Goal: Information Seeking & Learning: Find specific fact

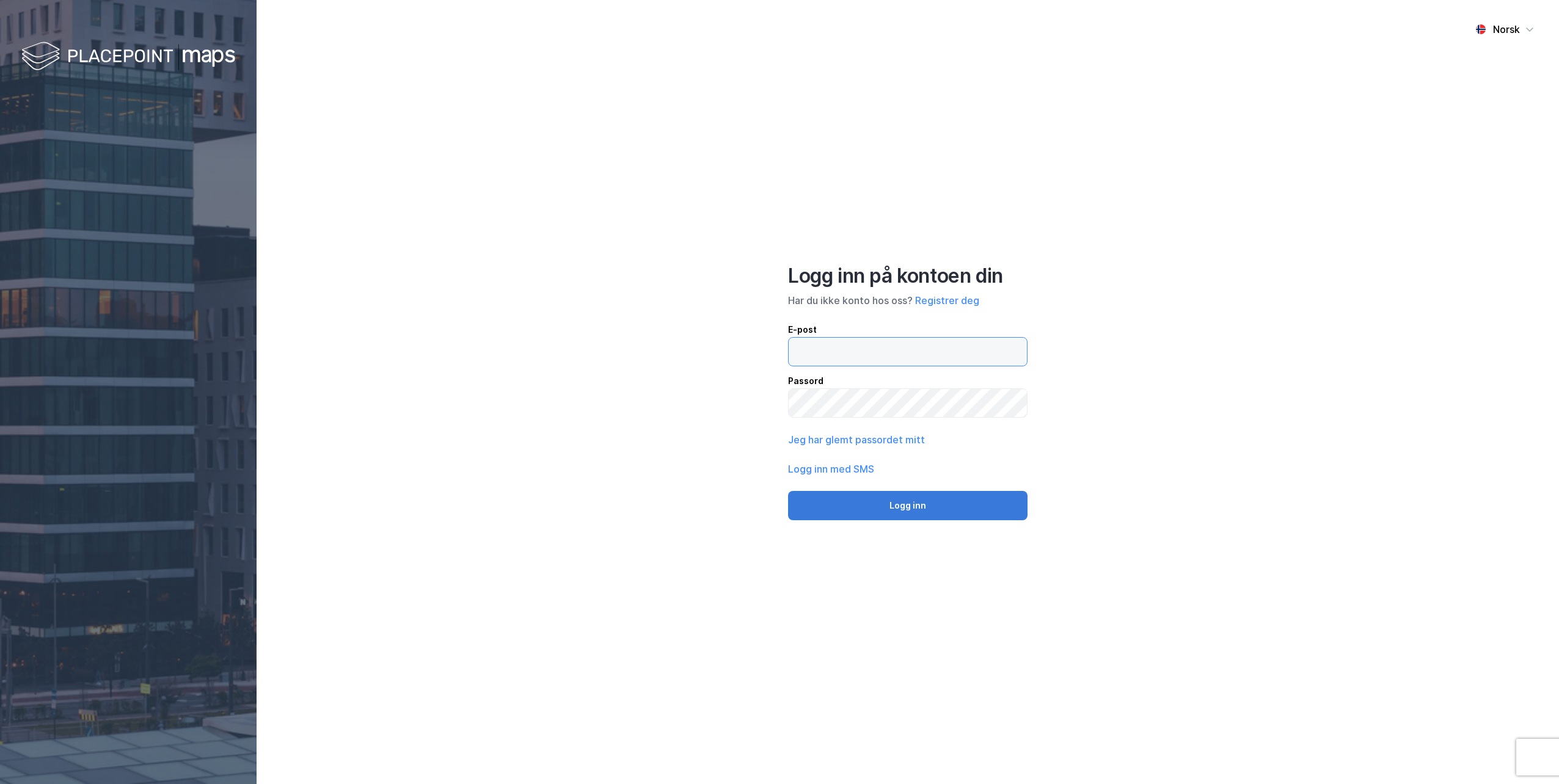
type input "[EMAIL_ADDRESS][DOMAIN_NAME]"
click at [902, 506] on button "Logg inn" at bounding box center [907, 506] width 240 height 30
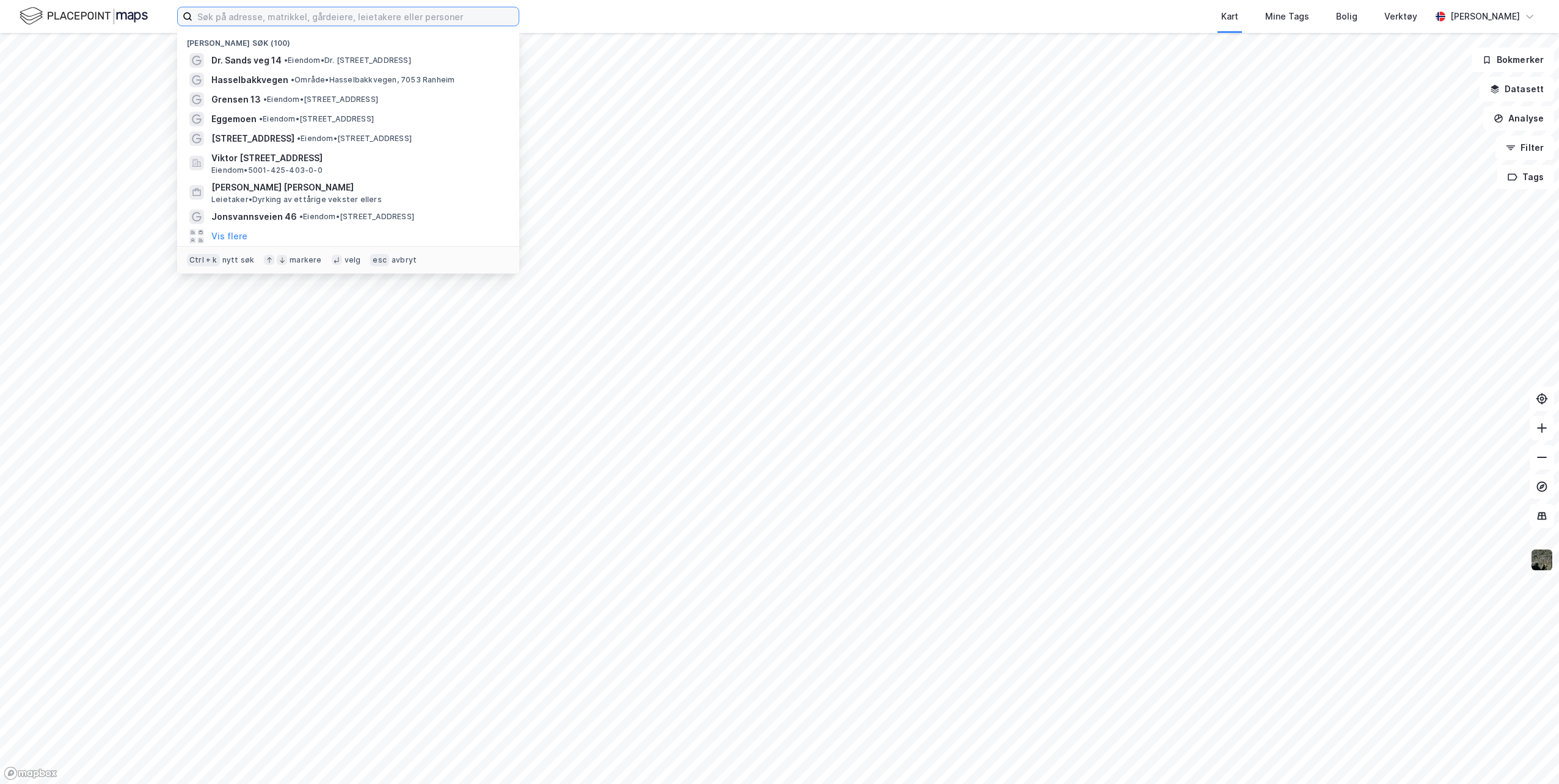
click at [360, 14] on input at bounding box center [355, 17] width 326 height 18
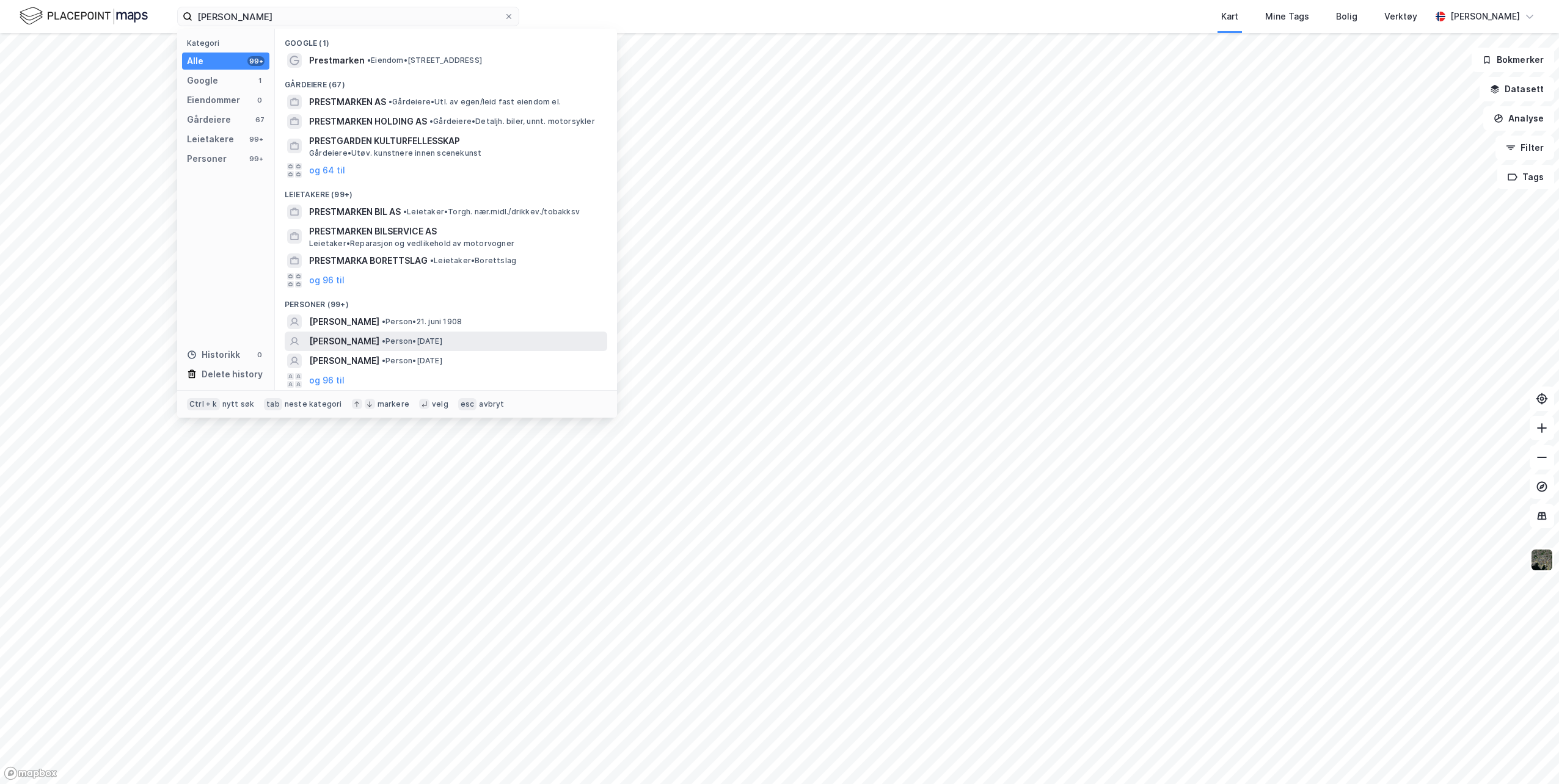
click at [418, 343] on span "• Person • [DATE]" at bounding box center [412, 341] width 61 height 10
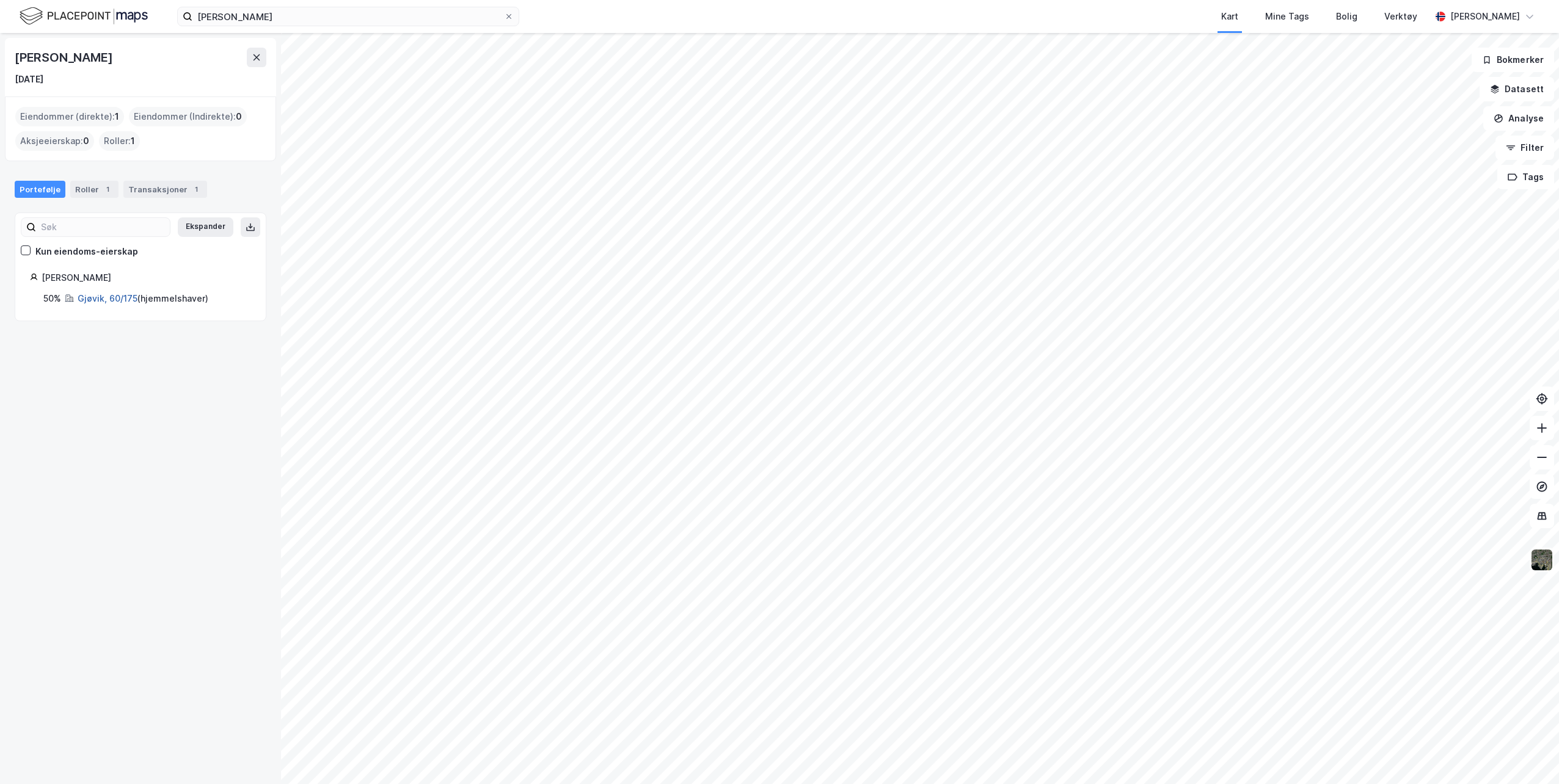
click at [112, 297] on link "Gjøvik, 60/175" at bounding box center [107, 299] width 60 height 11
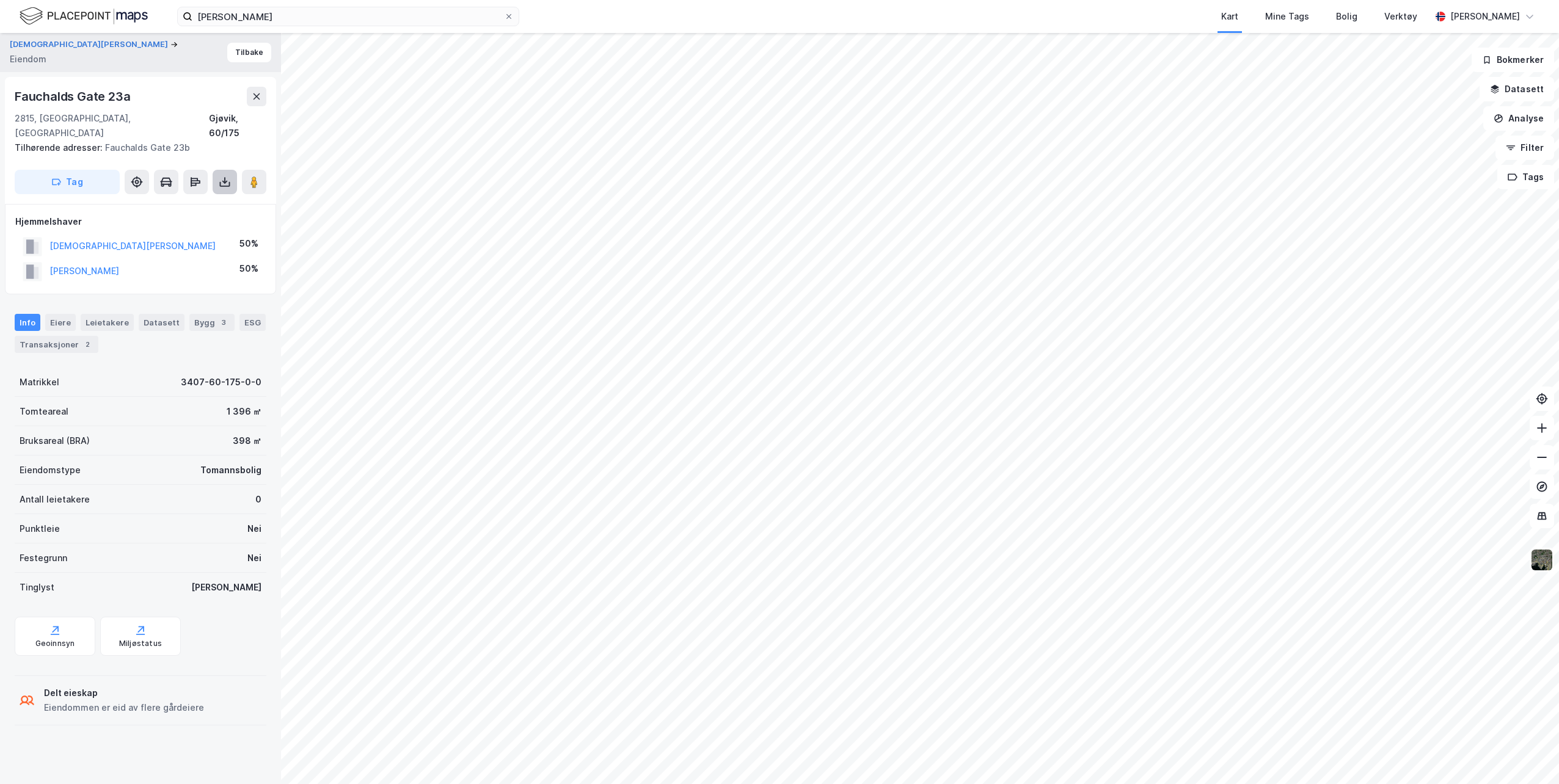
click at [225, 177] on icon at bounding box center [225, 180] width 2 height 7
click at [168, 202] on div "Last ned grunnbok" at bounding box center [164, 206] width 71 height 10
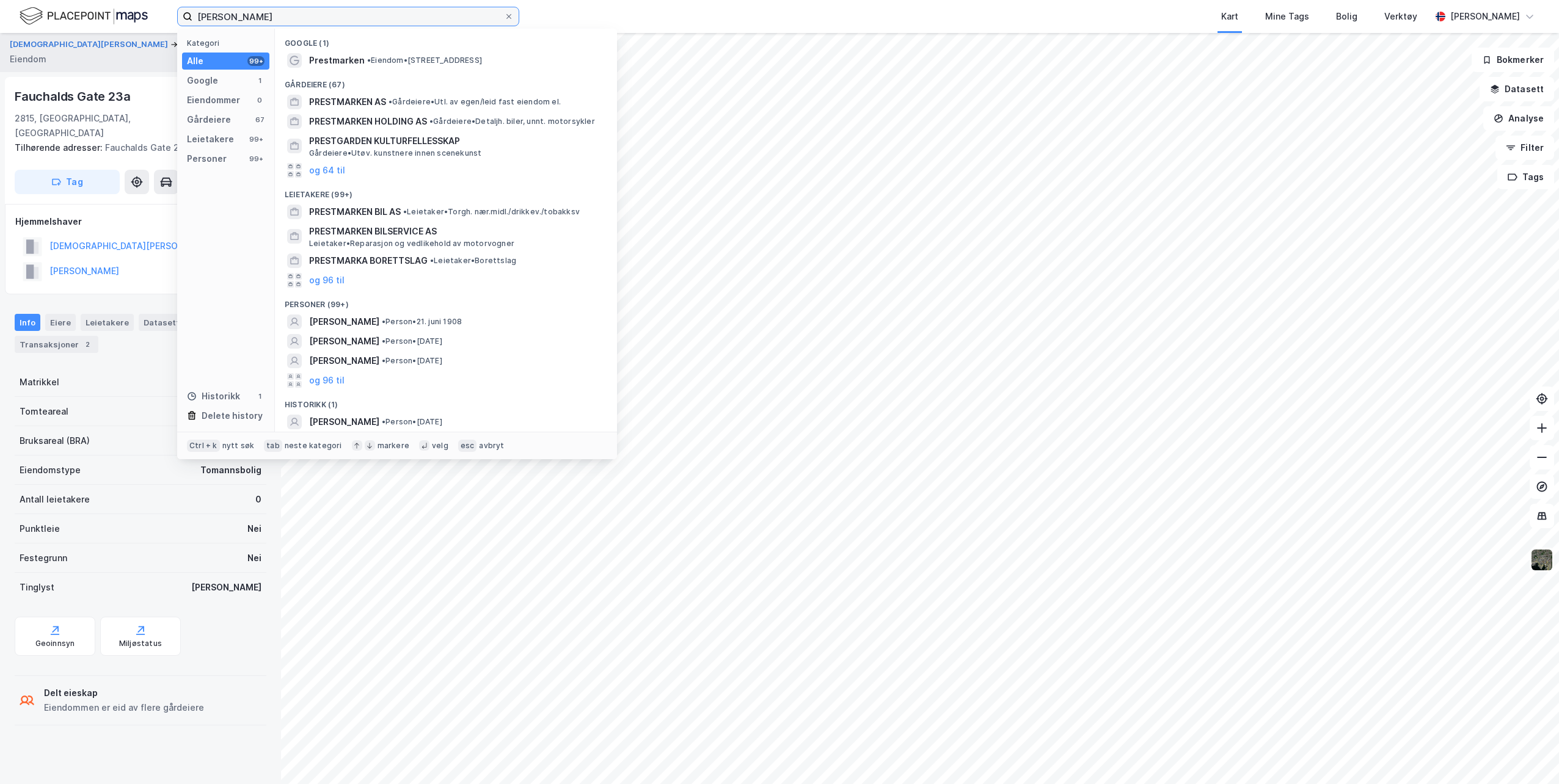
drag, startPoint x: 302, startPoint y: 19, endPoint x: 171, endPoint y: 17, distance: 131.0
click at [171, 17] on div "[PERSON_NAME] Kategori Alle 99+ Google 1 Eiendommer 0 Gårdeiere 67 Leietakere 9…" at bounding box center [780, 16] width 1559 height 33
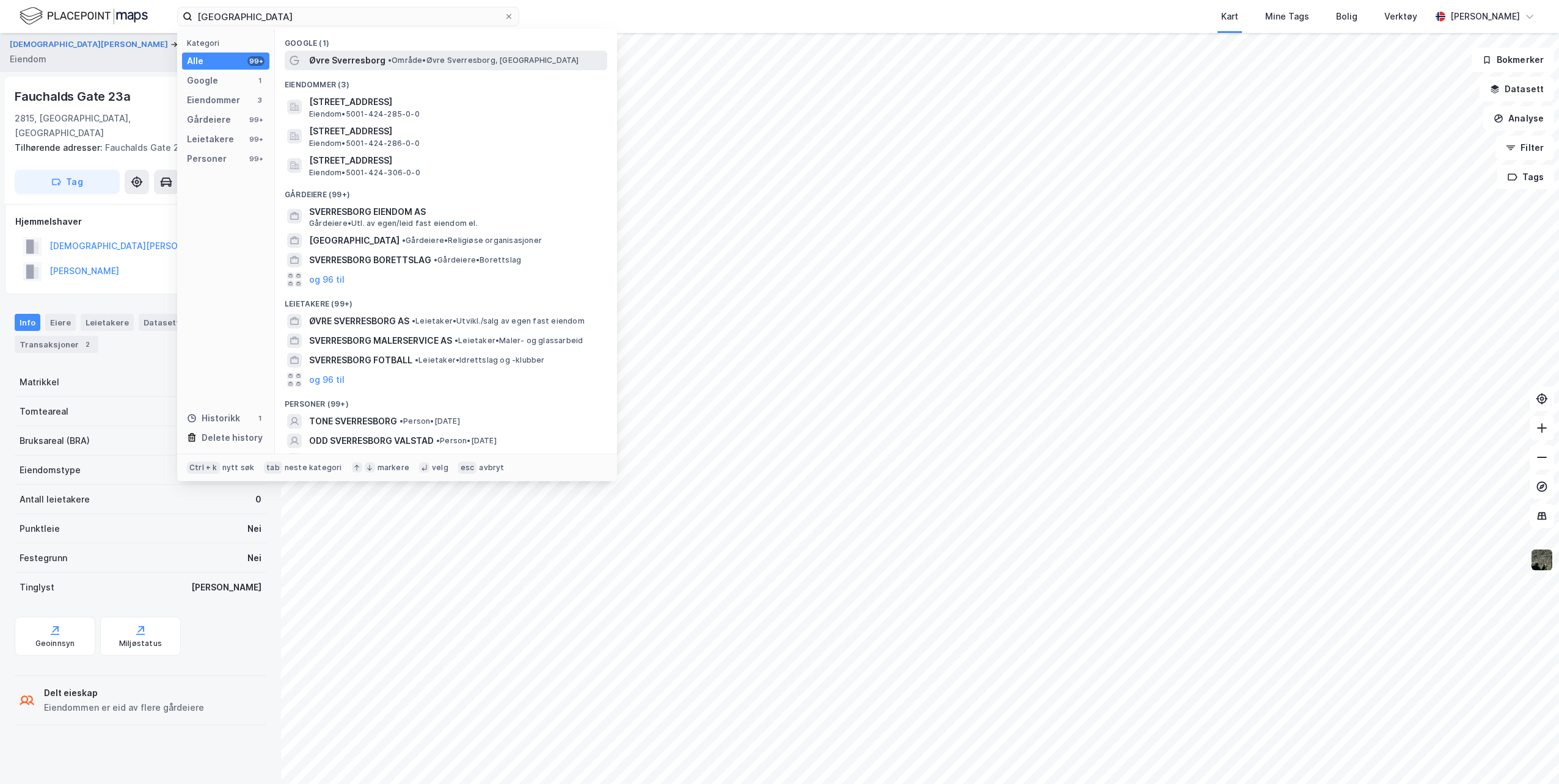
click at [437, 58] on span "• Område • [GEOGRAPHIC_DATA], [GEOGRAPHIC_DATA]" at bounding box center [483, 60] width 191 height 10
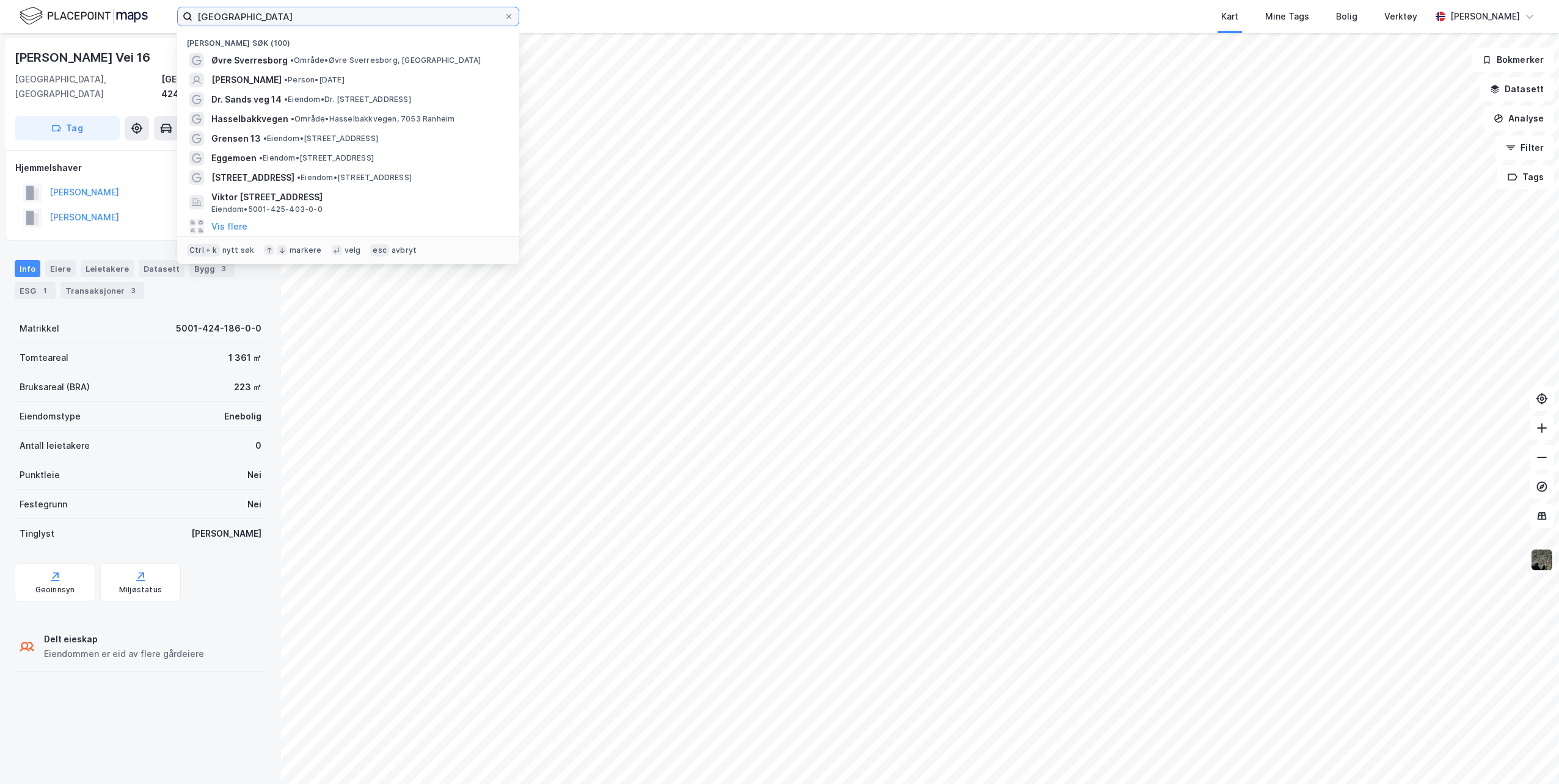
drag, startPoint x: 281, startPoint y: 15, endPoint x: 172, endPoint y: 24, distance: 109.4
click at [172, 24] on div "øvre sverresborg Nylige søk (100) Øvre Sverresborg • Område • [GEOGRAPHIC_DATA]…" at bounding box center [780, 16] width 1559 height 33
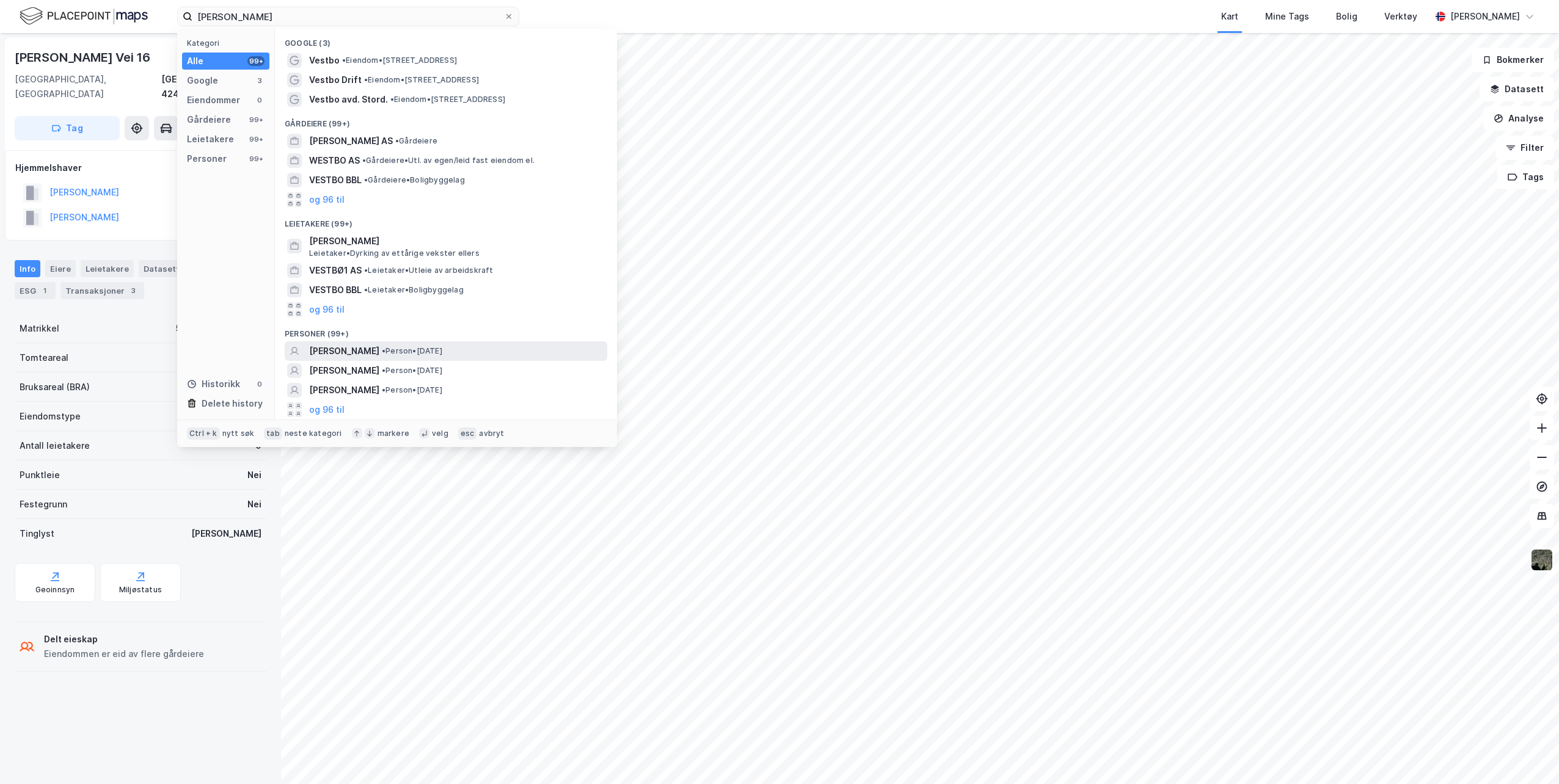
click at [372, 348] on span "[PERSON_NAME]" at bounding box center [344, 351] width 70 height 14
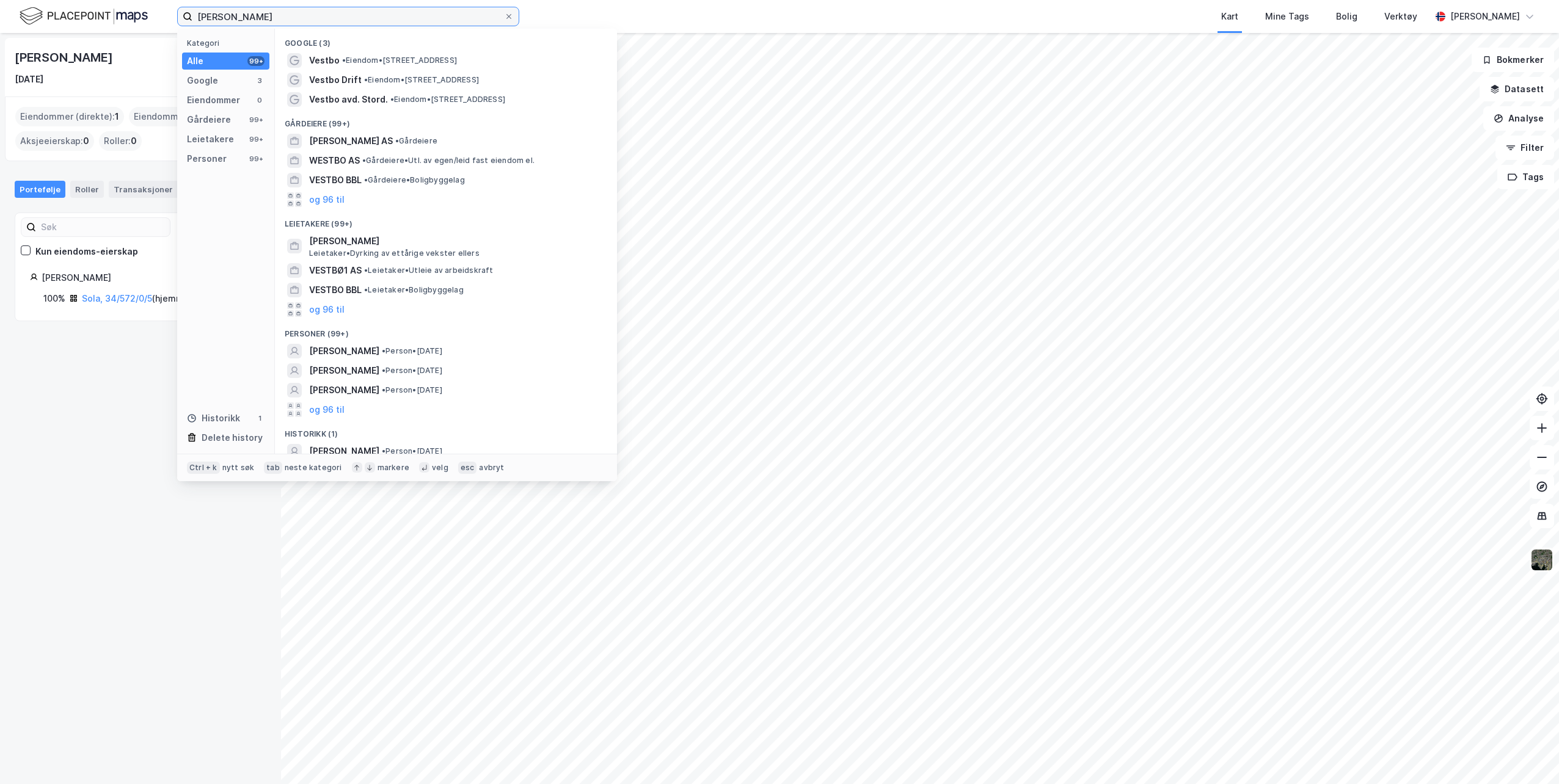
click at [306, 20] on input "[PERSON_NAME]" at bounding box center [348, 17] width 312 height 18
click at [328, 409] on button "og 96 til" at bounding box center [326, 409] width 36 height 14
click at [379, 368] on span "[PERSON_NAME]" at bounding box center [344, 370] width 70 height 14
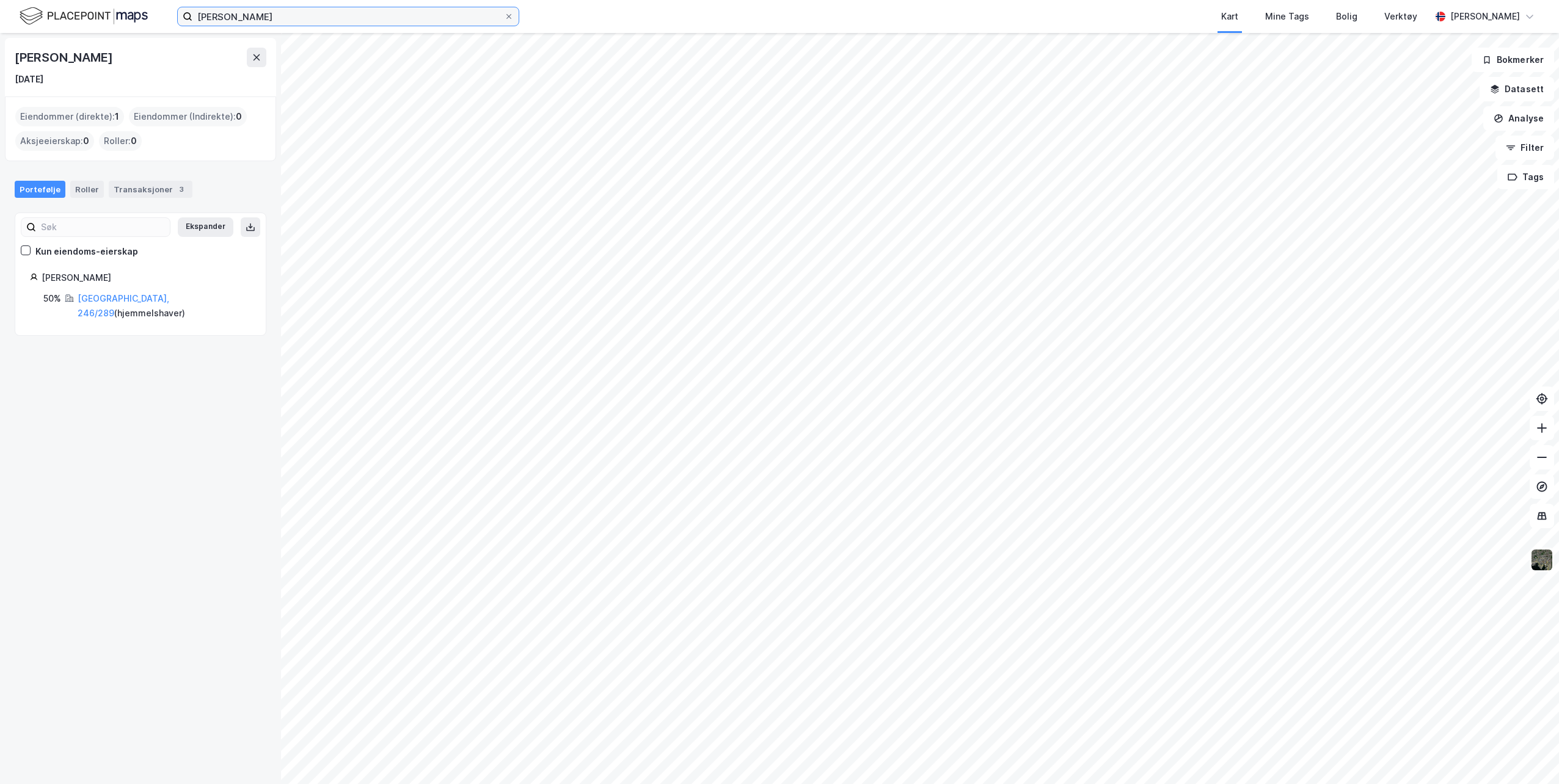
click at [300, 21] on input "[PERSON_NAME]" at bounding box center [348, 17] width 312 height 18
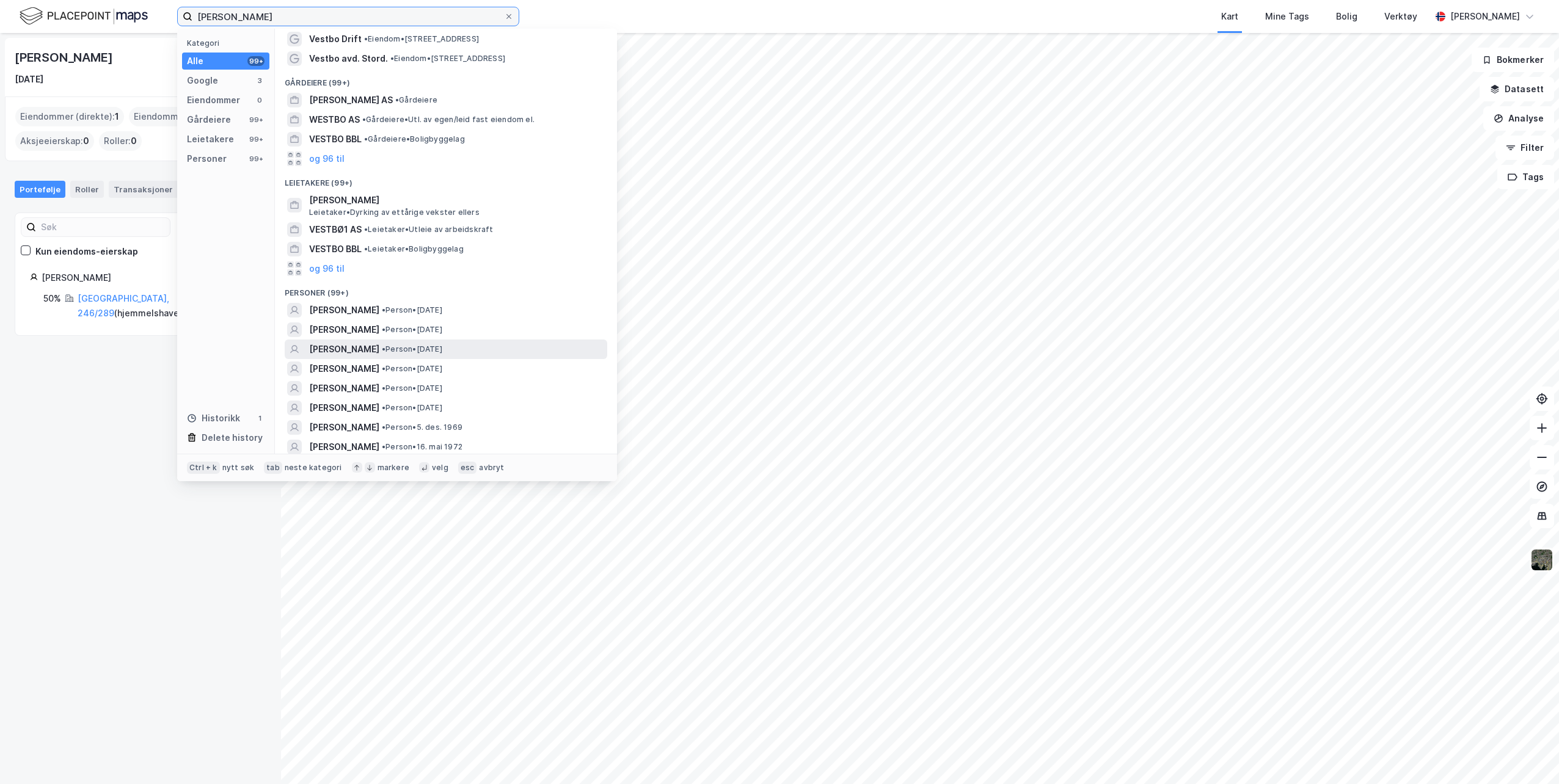
scroll to position [61, 0]
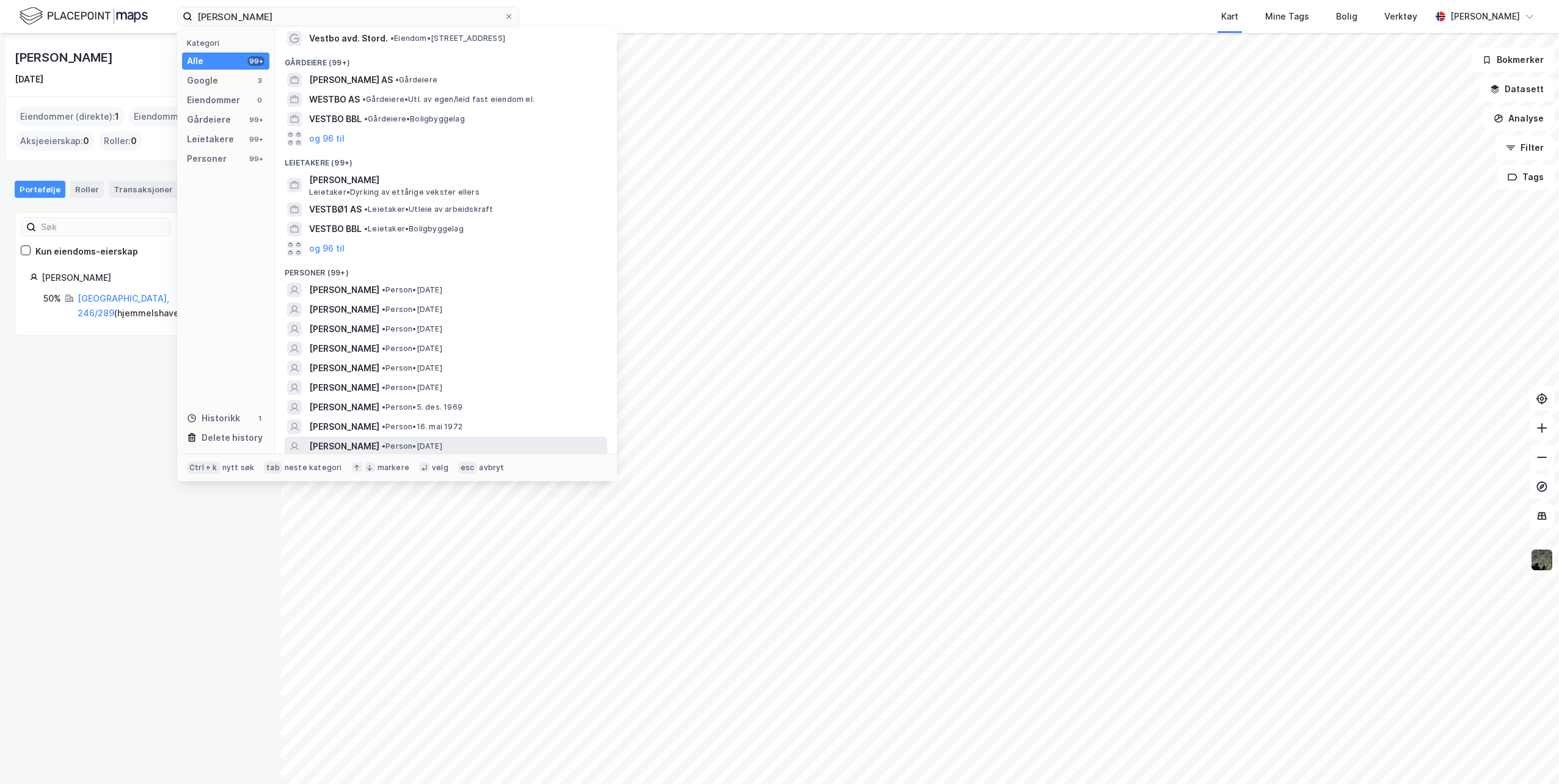
click at [443, 446] on span "• Person • [DATE]" at bounding box center [412, 446] width 61 height 10
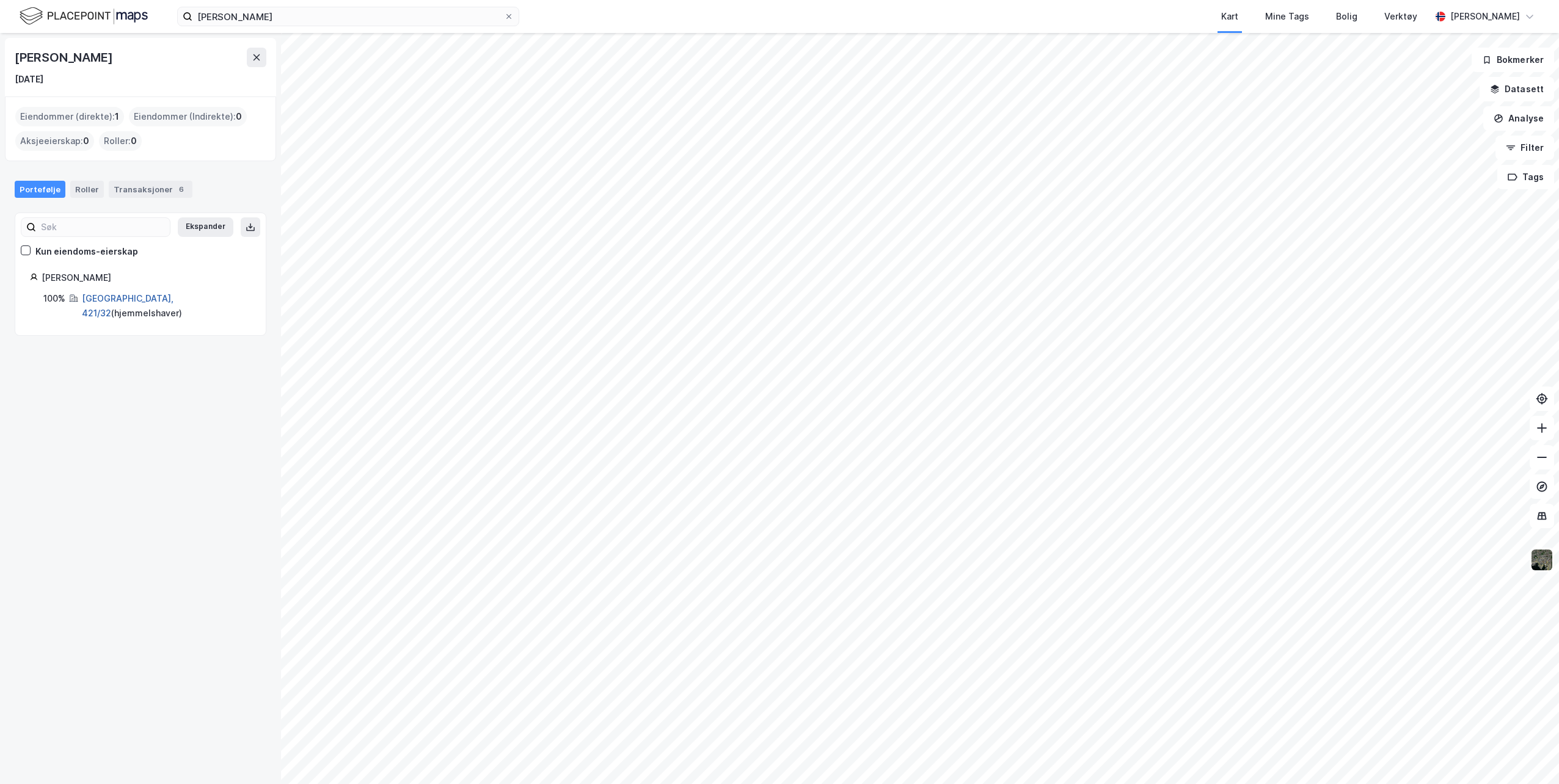
click at [141, 298] on link "[GEOGRAPHIC_DATA], 421/32" at bounding box center [128, 306] width 91 height 25
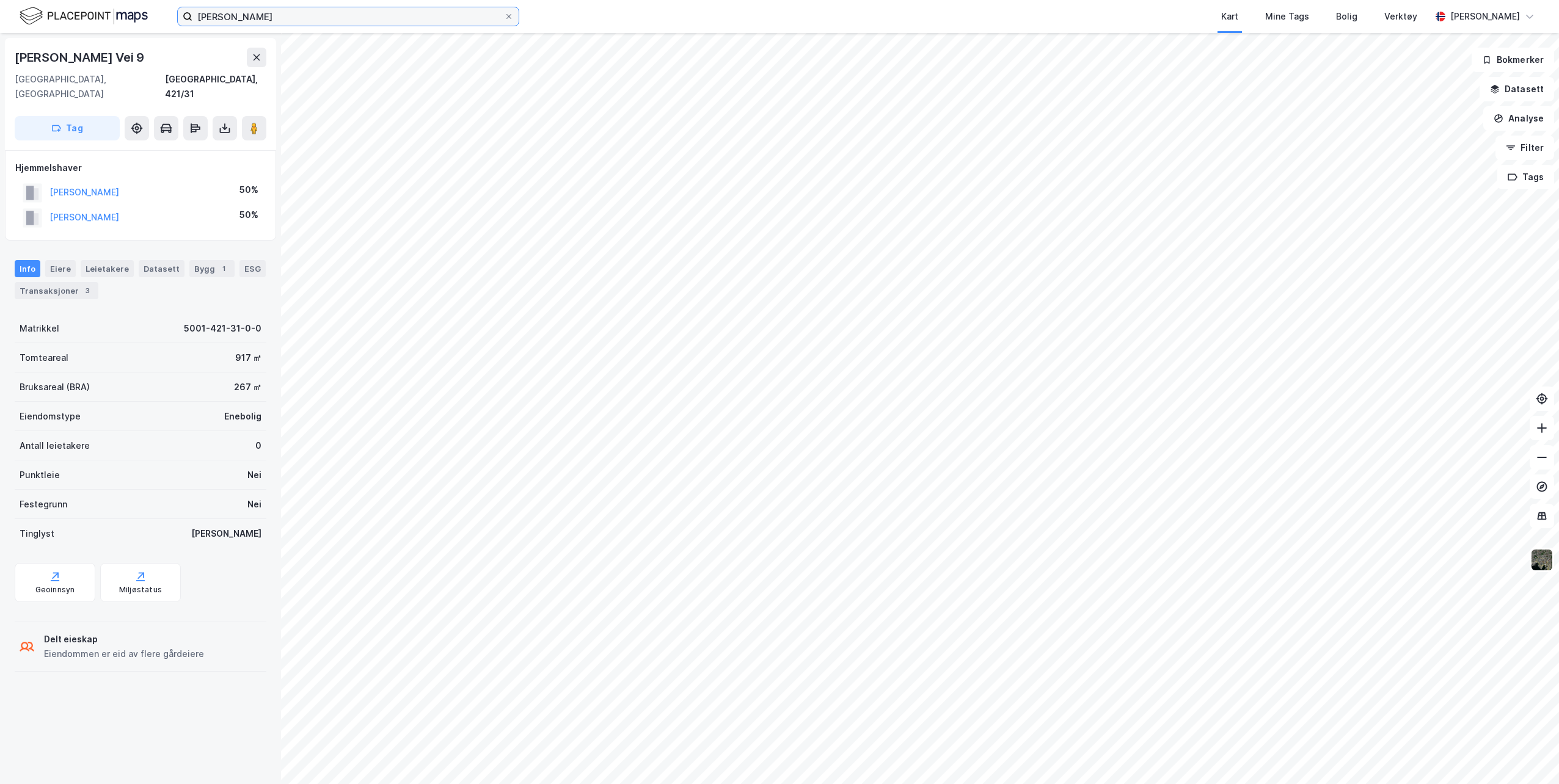
click at [204, 17] on input "[PERSON_NAME]" at bounding box center [348, 17] width 312 height 18
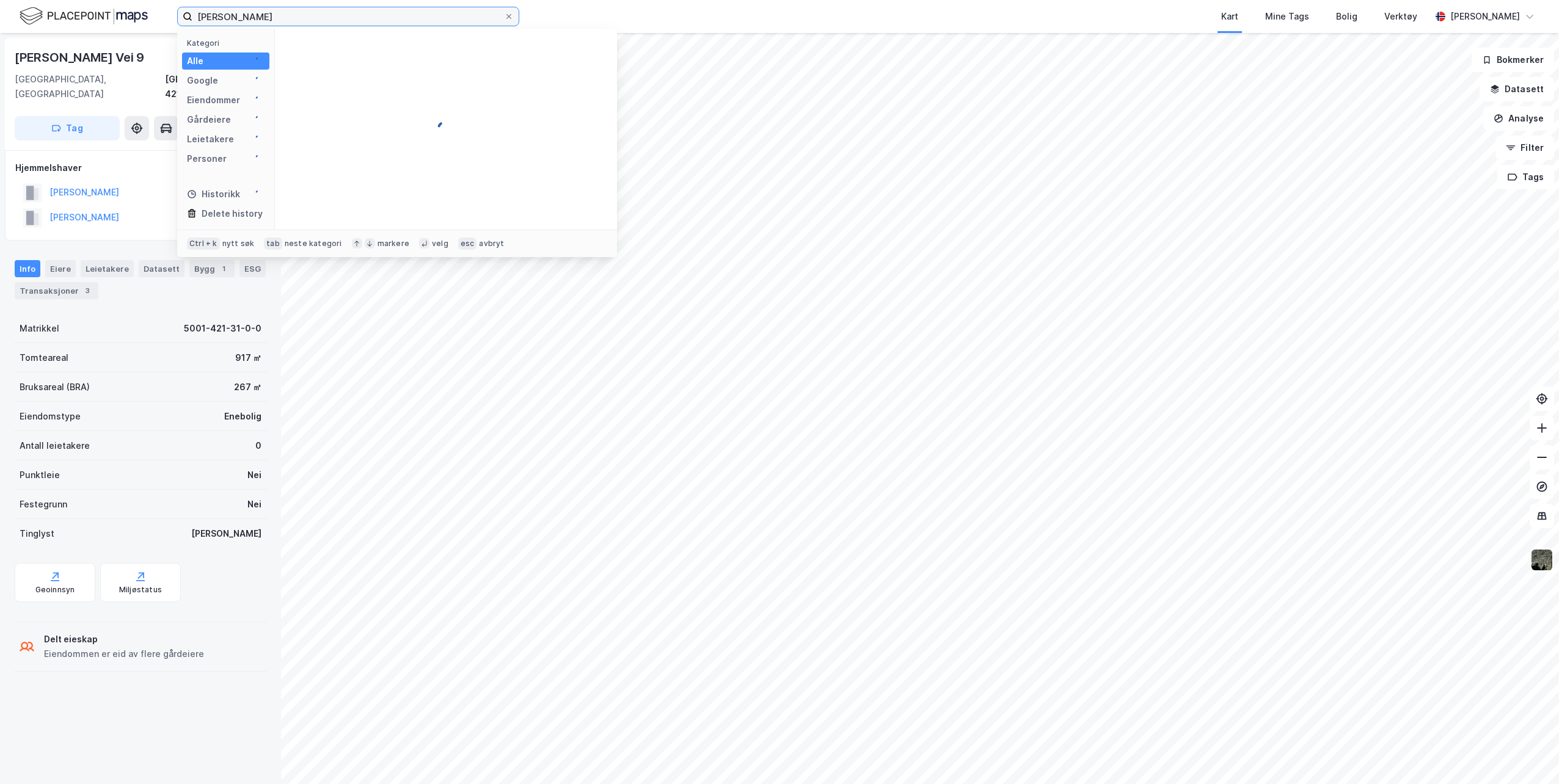
type input "[PERSON_NAME]"
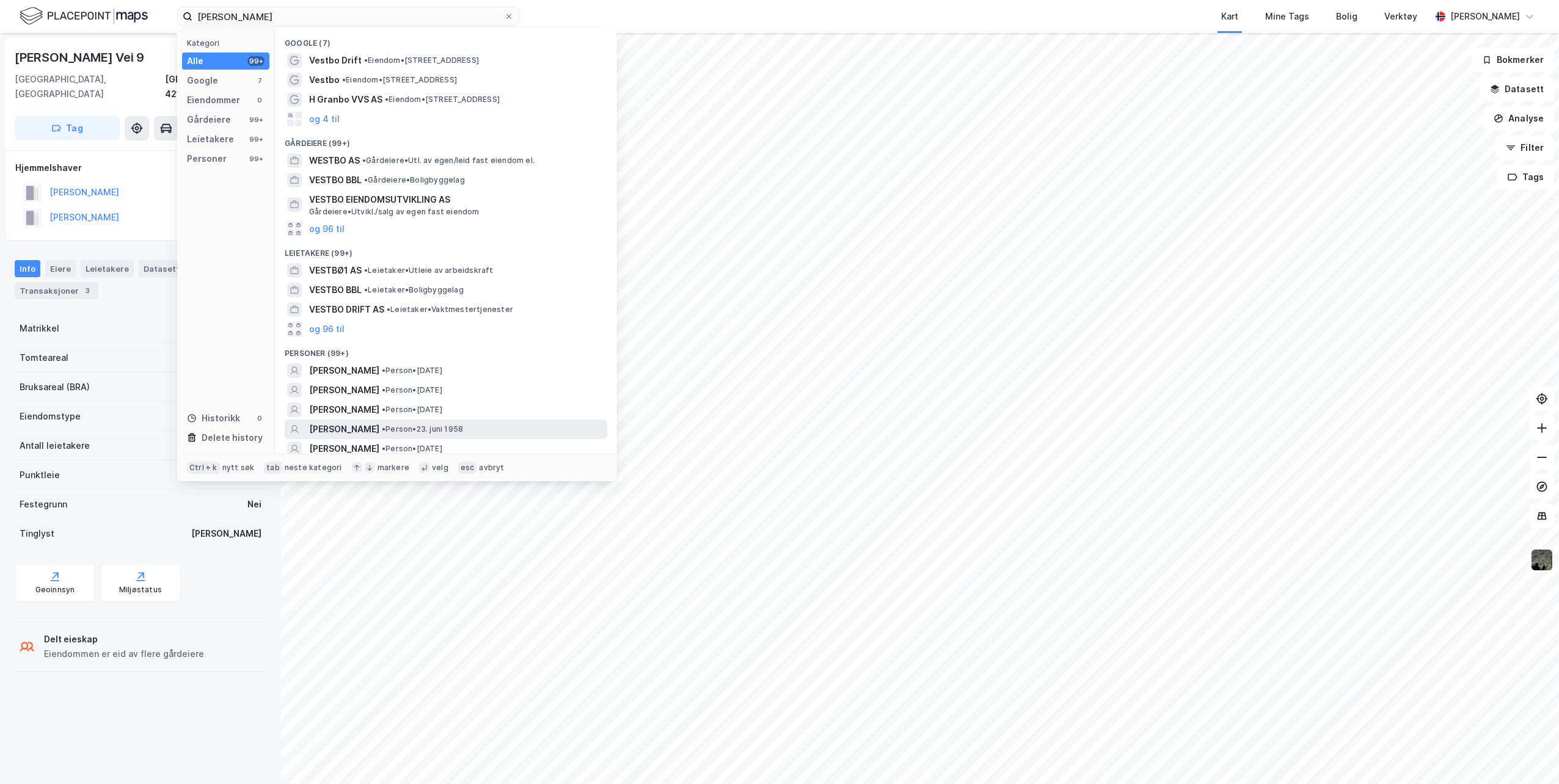
click at [445, 427] on span "• Person • [DATE]" at bounding box center [422, 429] width 81 height 10
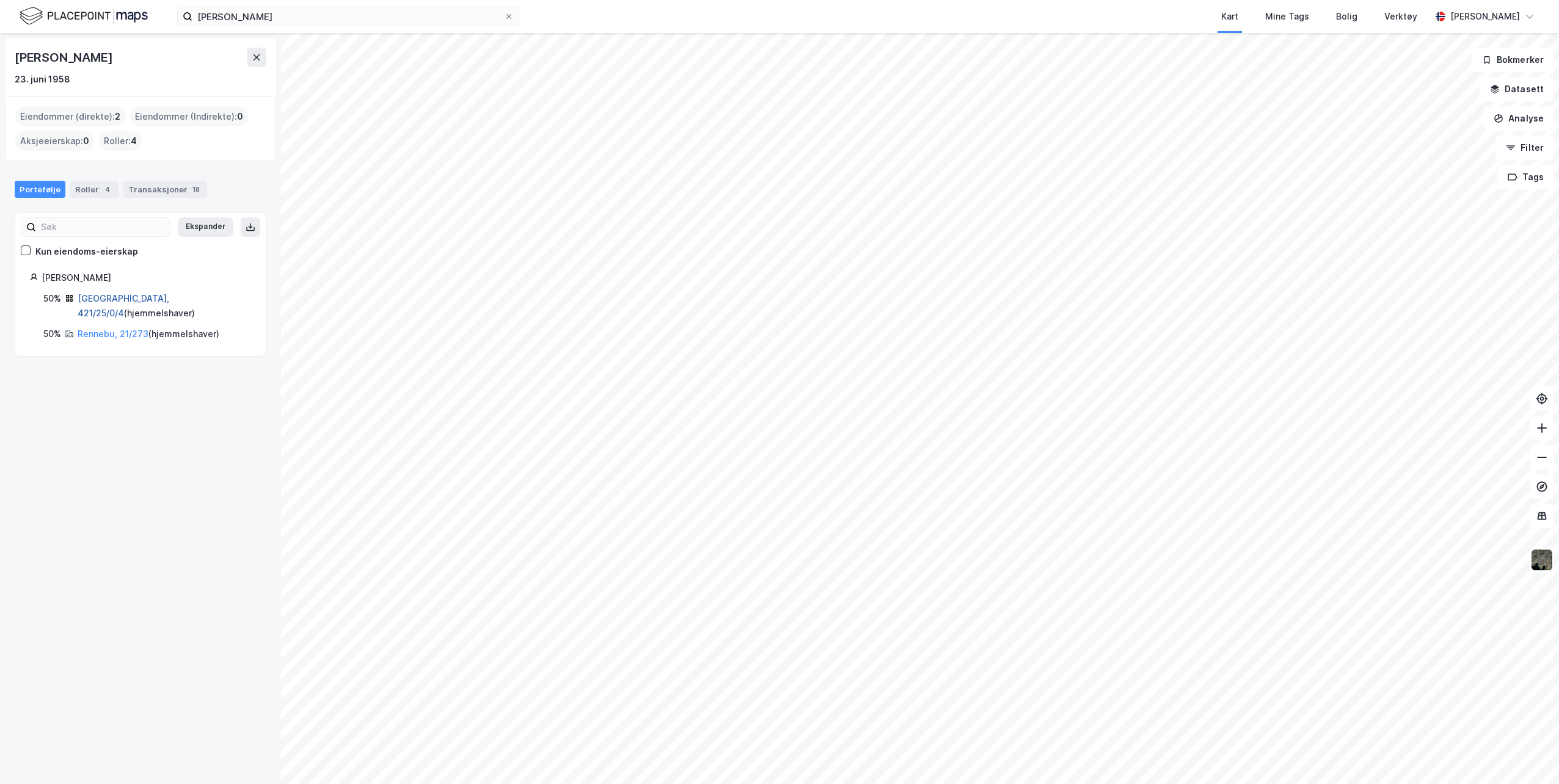
click at [148, 300] on link "[GEOGRAPHIC_DATA], 421/25/0/4" at bounding box center [123, 306] width 91 height 25
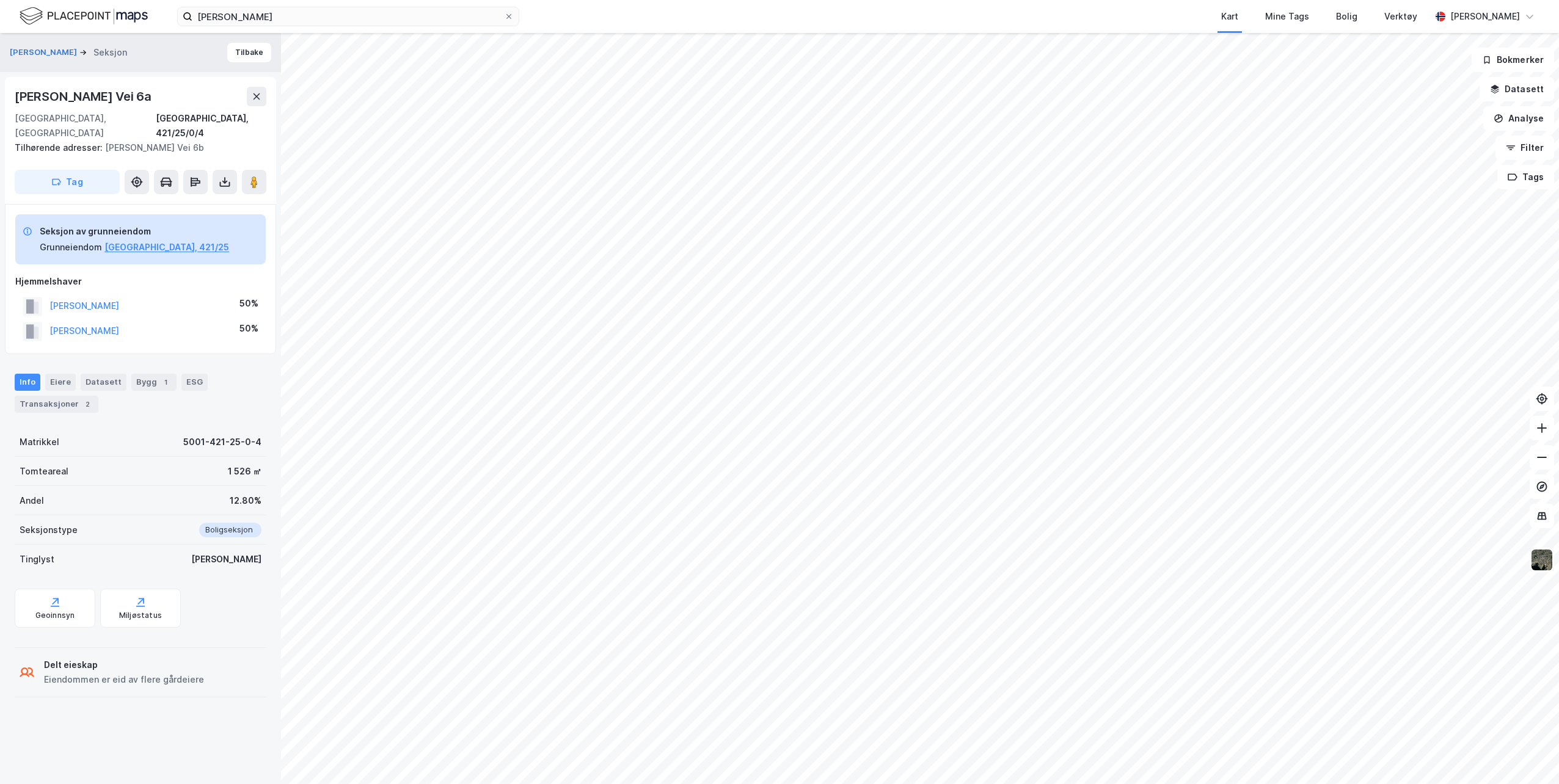
drag, startPoint x: 149, startPoint y: 95, endPoint x: 14, endPoint y: 101, distance: 135.1
click at [14, 101] on div "Fridtjof [STREET_ADDRESS], 421/25/0/4 Tilhørende adresser: [PERSON_NAME] Vei 6b…" at bounding box center [140, 140] width 271 height 127
copy div "[PERSON_NAME] Vei 6a"
